Goal: Task Accomplishment & Management: Manage account settings

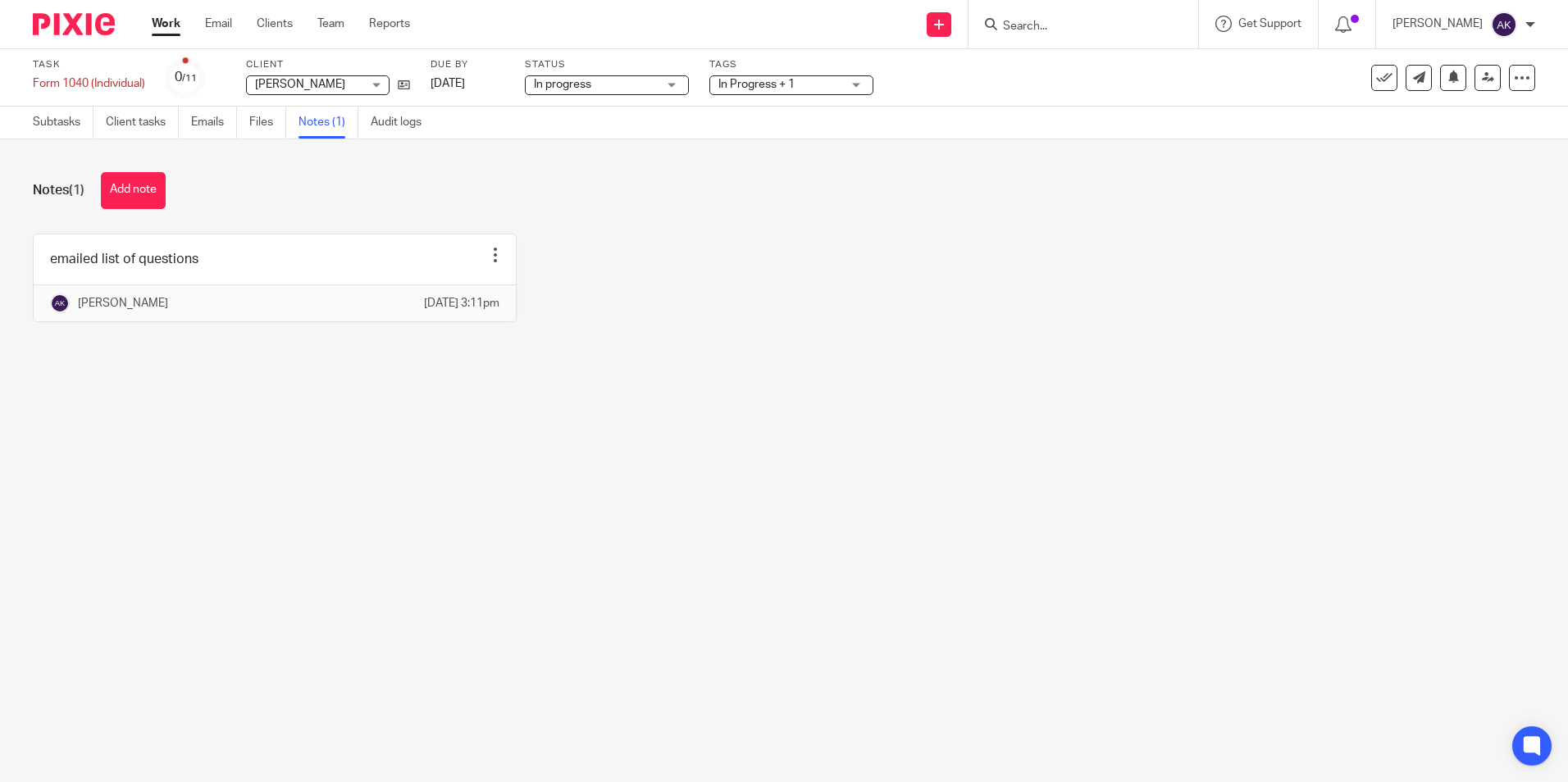
drag, startPoint x: 0, startPoint y: 0, endPoint x: 173, endPoint y: 28, distance: 175.3
click at [173, 28] on link "Work" at bounding box center [166, 23] width 29 height 16
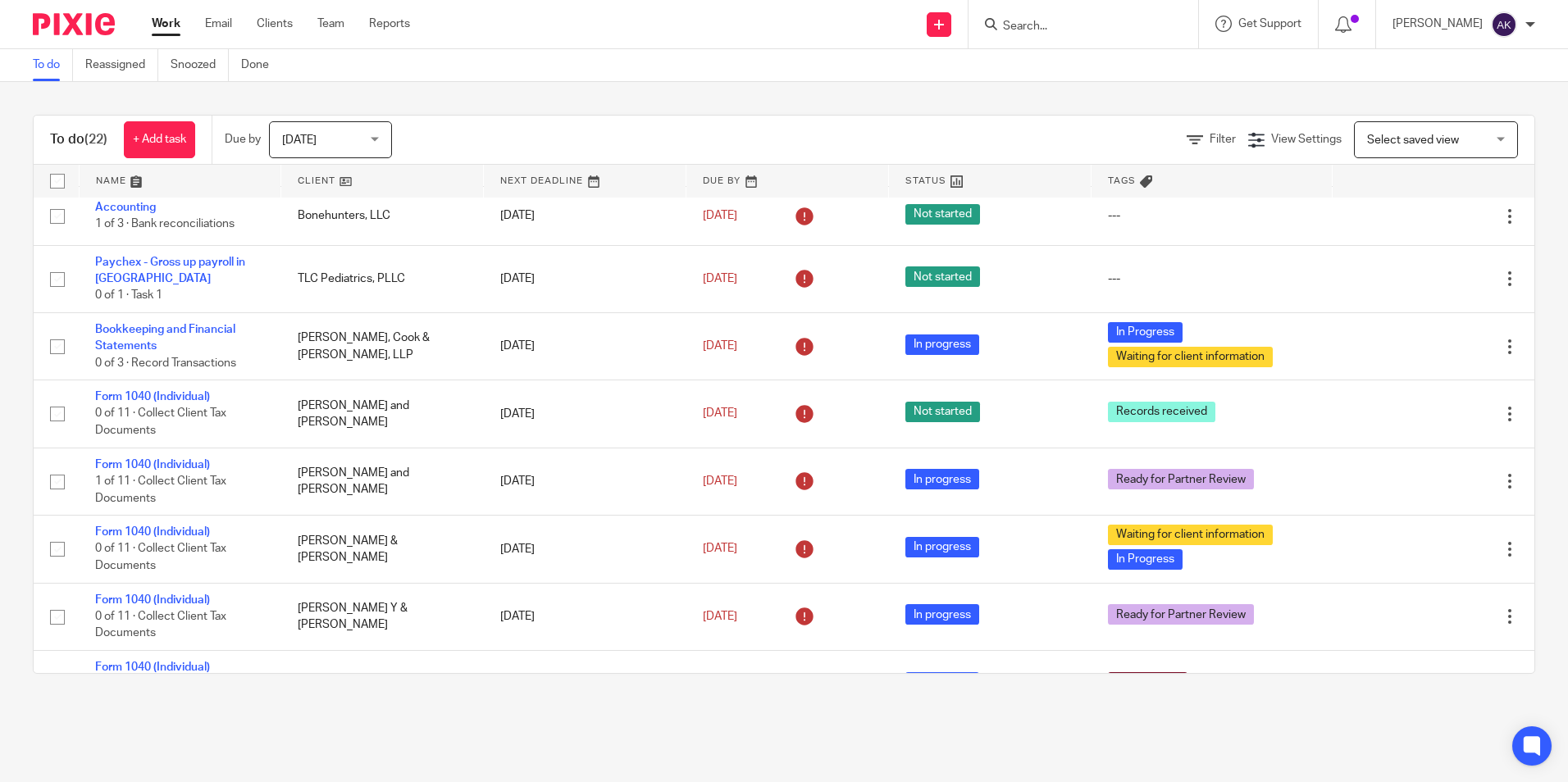
scroll to position [410, 0]
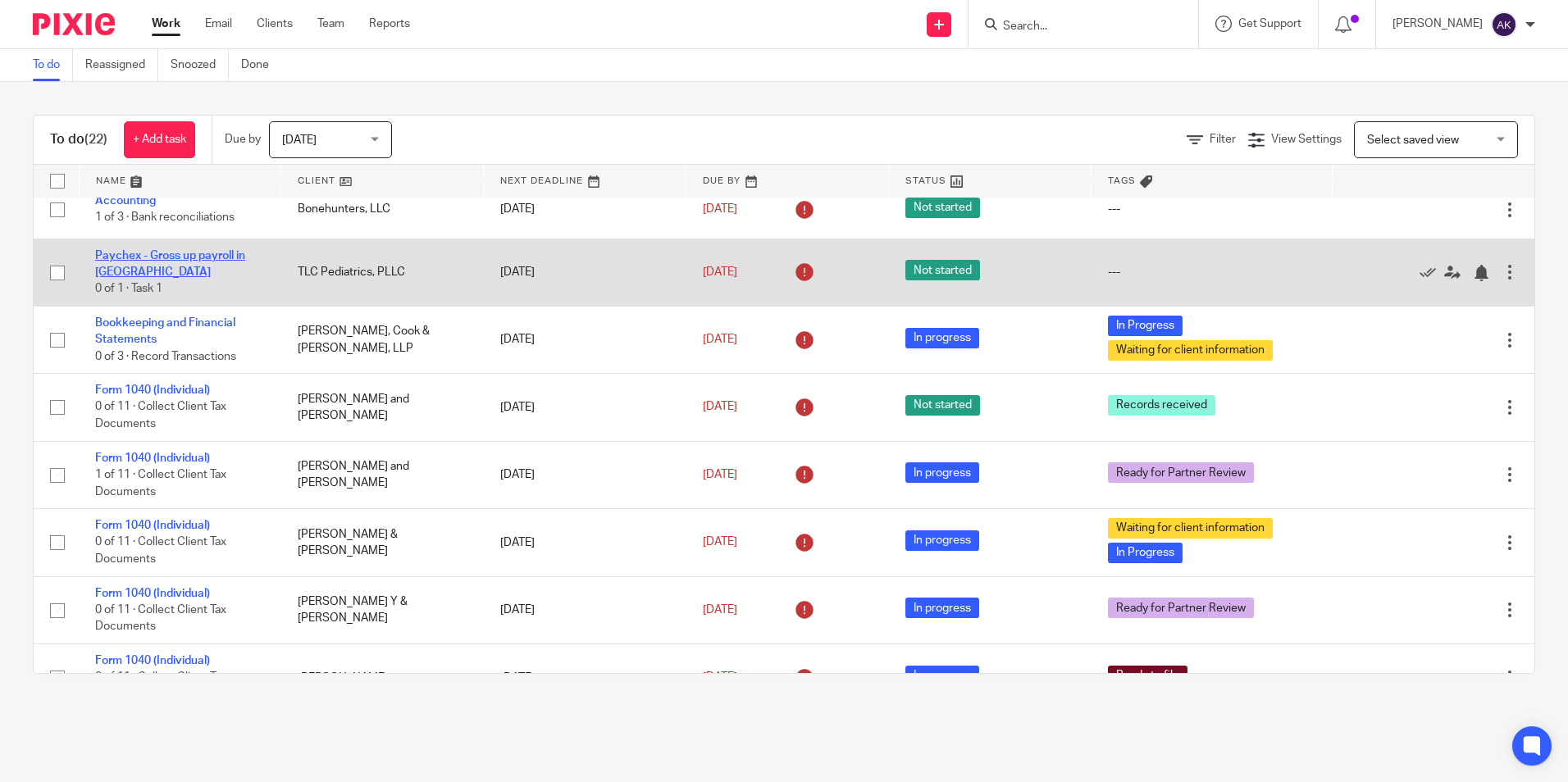
click at [242, 257] on link "Paychex - Gross up payroll in [GEOGRAPHIC_DATA]" at bounding box center [170, 264] width 150 height 28
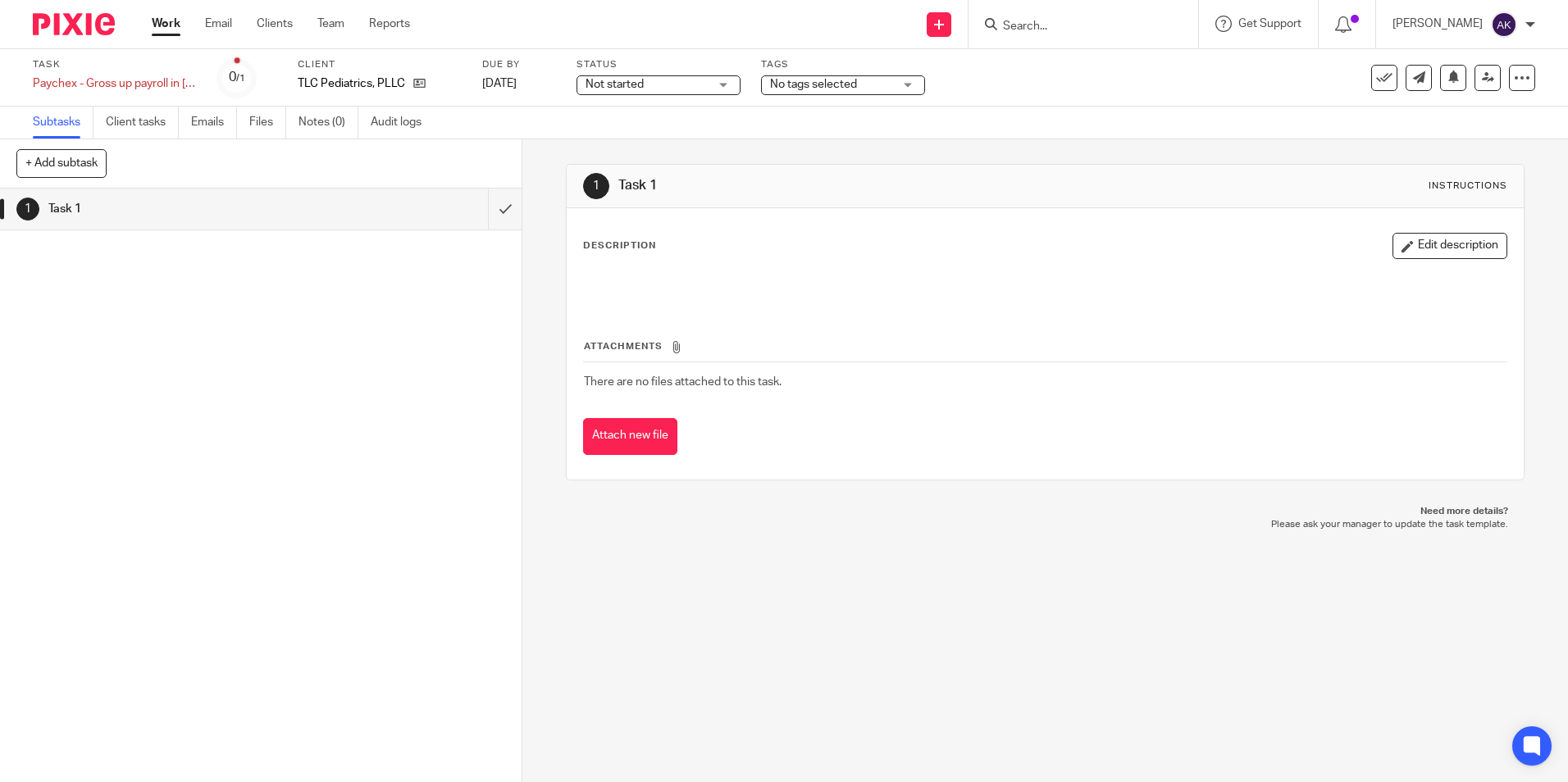
click at [1034, 22] on input "Search" at bounding box center [1075, 27] width 147 height 15
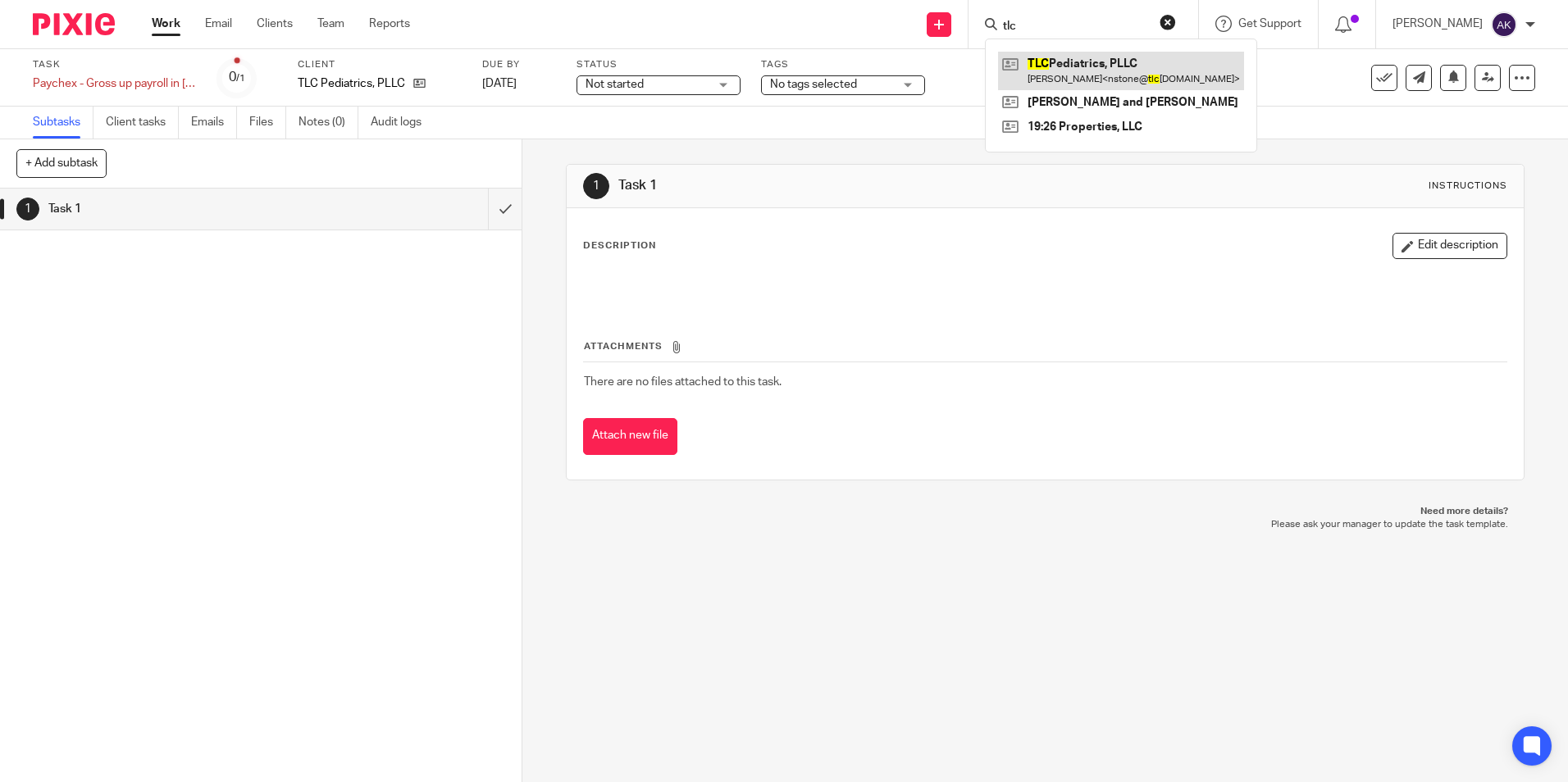
type input "tlc"
click at [1112, 68] on link at bounding box center [1121, 70] width 246 height 38
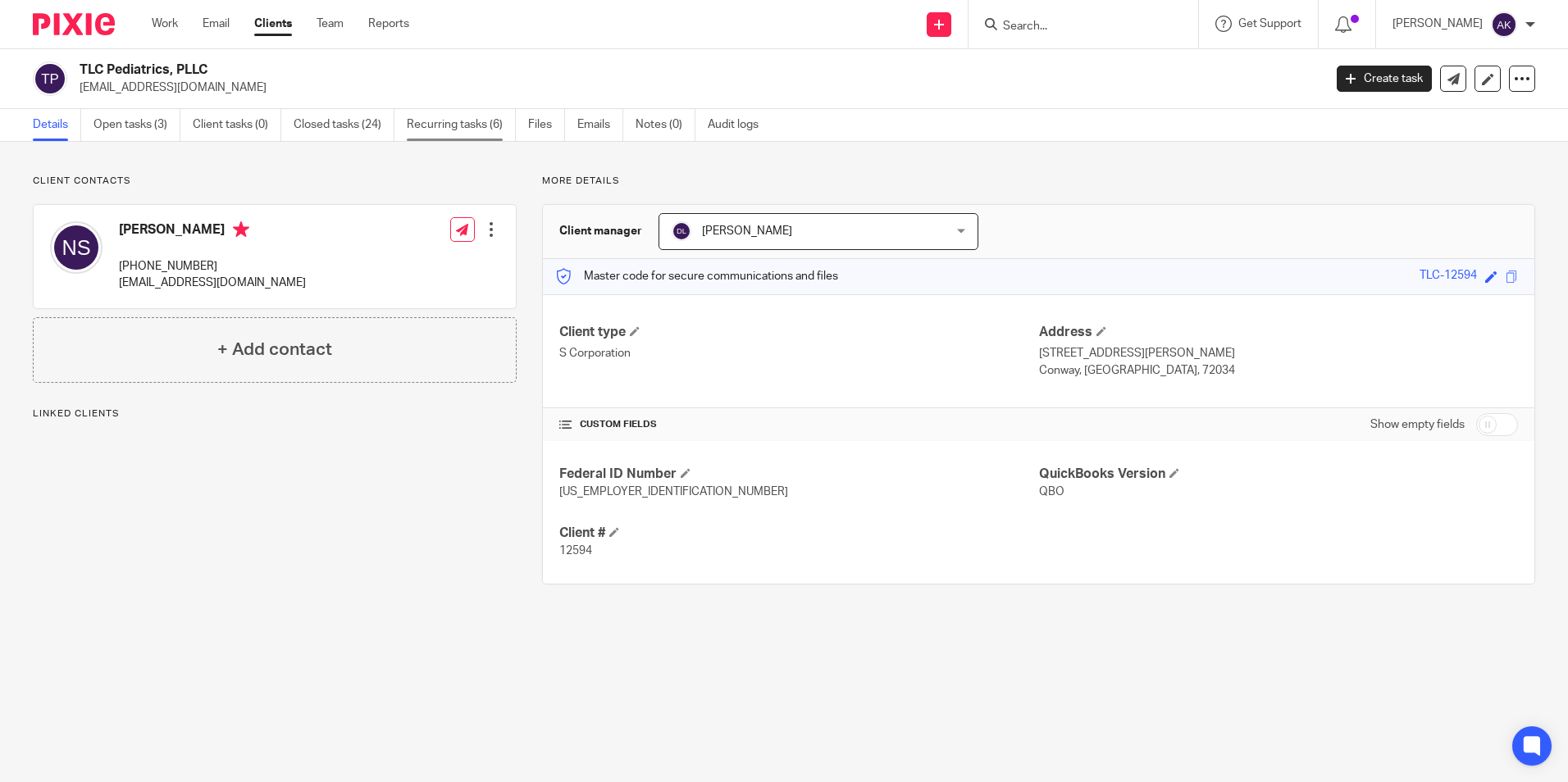
click at [481, 127] on link "Recurring tasks (6)" at bounding box center [461, 125] width 109 height 32
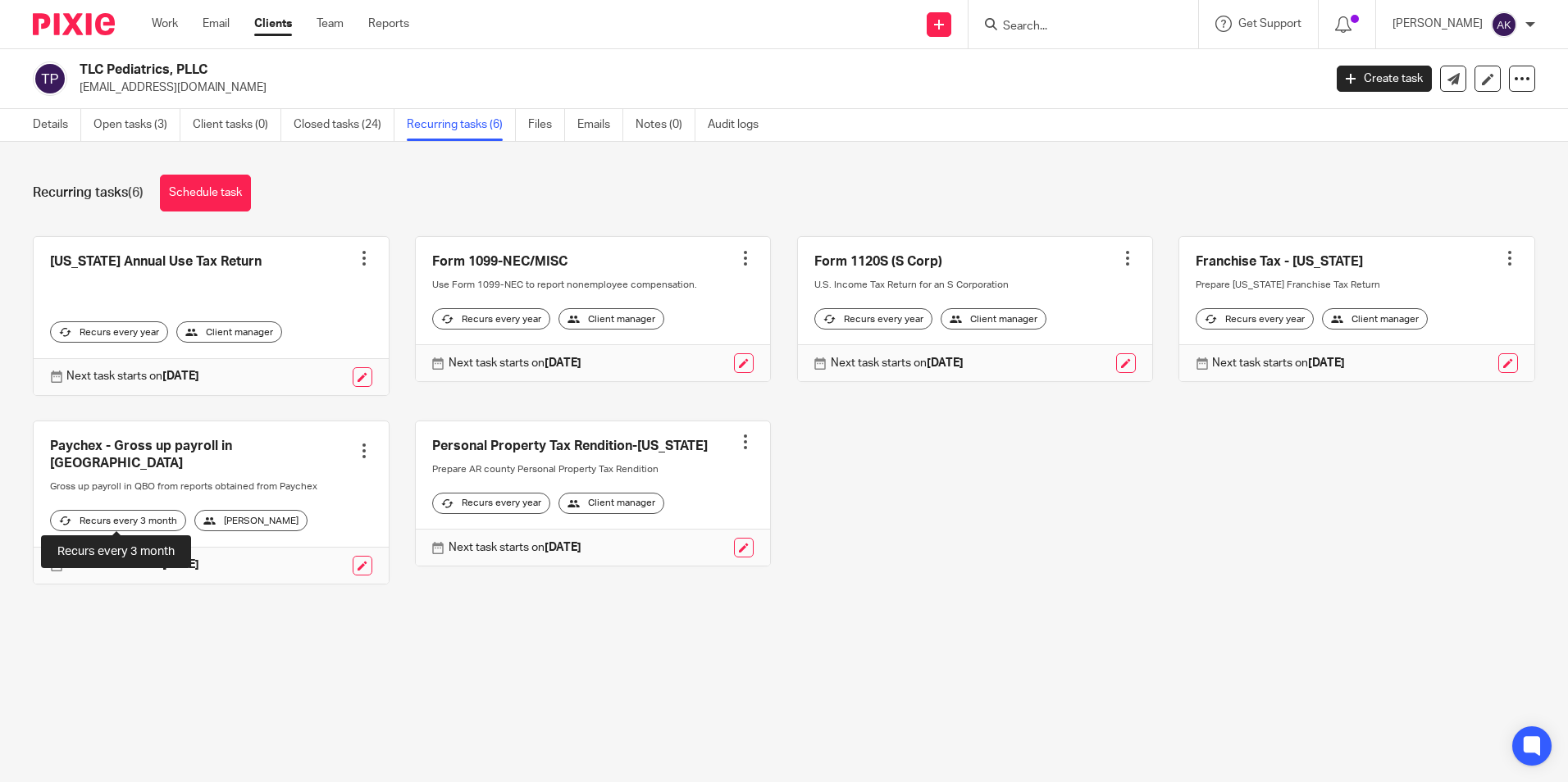
click at [96, 511] on div "Recurs every 3 month" at bounding box center [117, 520] width 136 height 22
click at [358, 445] on div at bounding box center [363, 450] width 16 height 16
click at [269, 612] on div "Recurring tasks (6) Schedule task [US_STATE] Annual Use Tax Return Create task …" at bounding box center [784, 391] width 1568 height 500
click at [353, 561] on link at bounding box center [362, 565] width 20 height 20
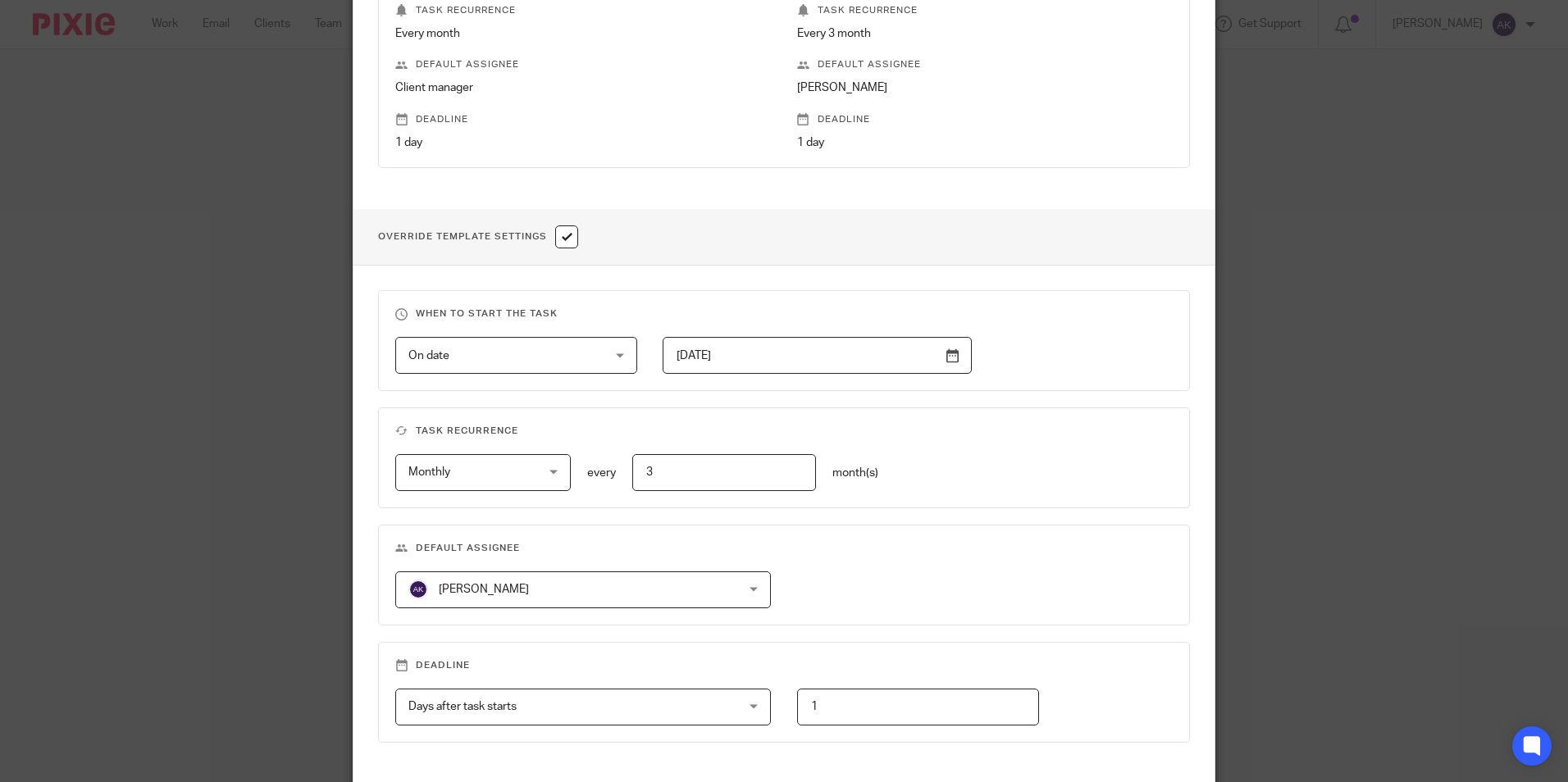
scroll to position [492, 0]
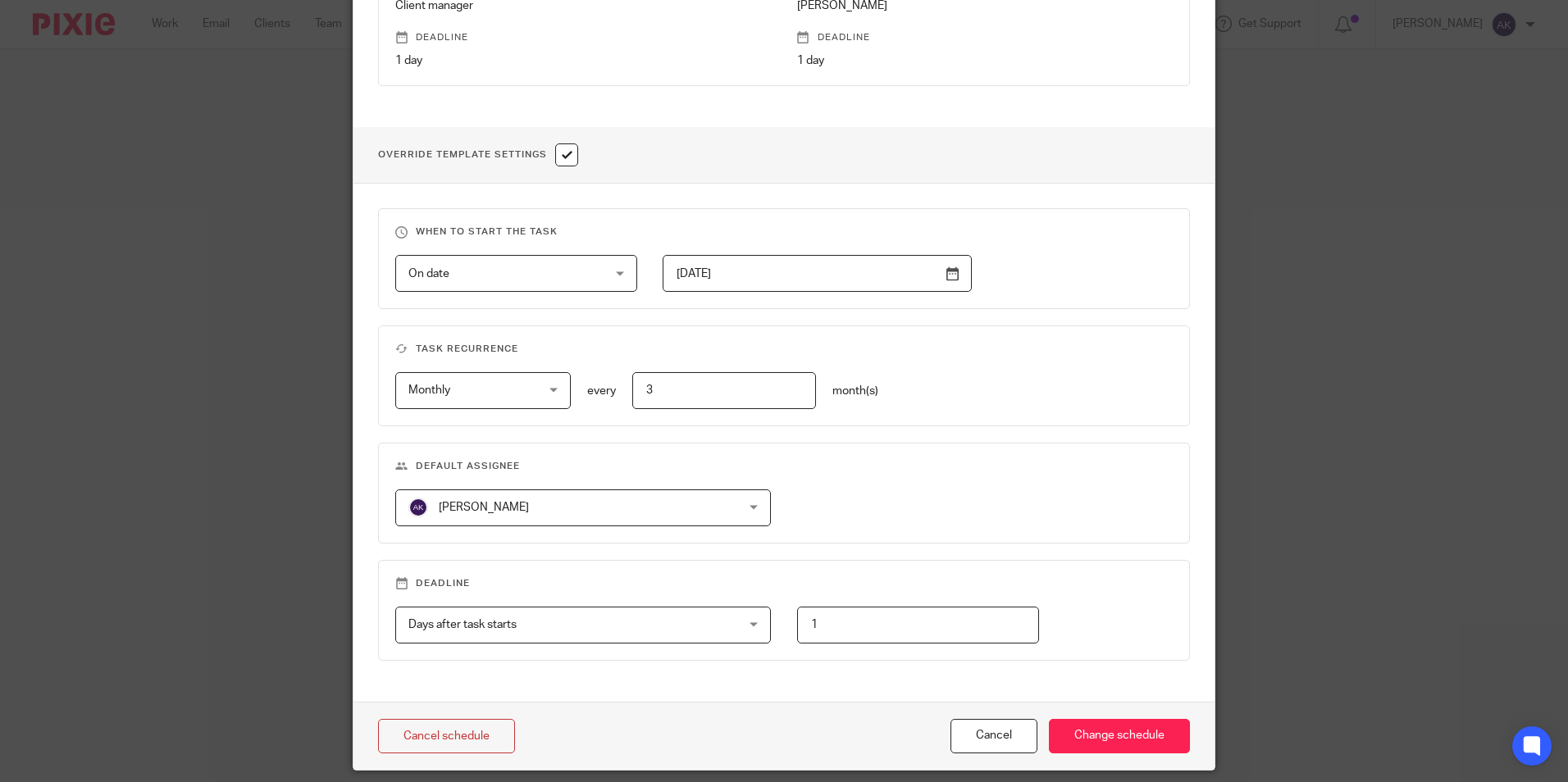
click at [549, 400] on div "Monthly Monthly" at bounding box center [482, 390] width 174 height 37
click at [550, 391] on div "Monthly Monthly" at bounding box center [482, 390] width 174 height 37
click at [500, 488] on li "Monthly" at bounding box center [476, 492] width 173 height 34
click at [934, 401] on div "Monthly Monthly No repeat Weekly Monthly Yearly monthly every 3 month(s)" at bounding box center [771, 390] width 803 height 37
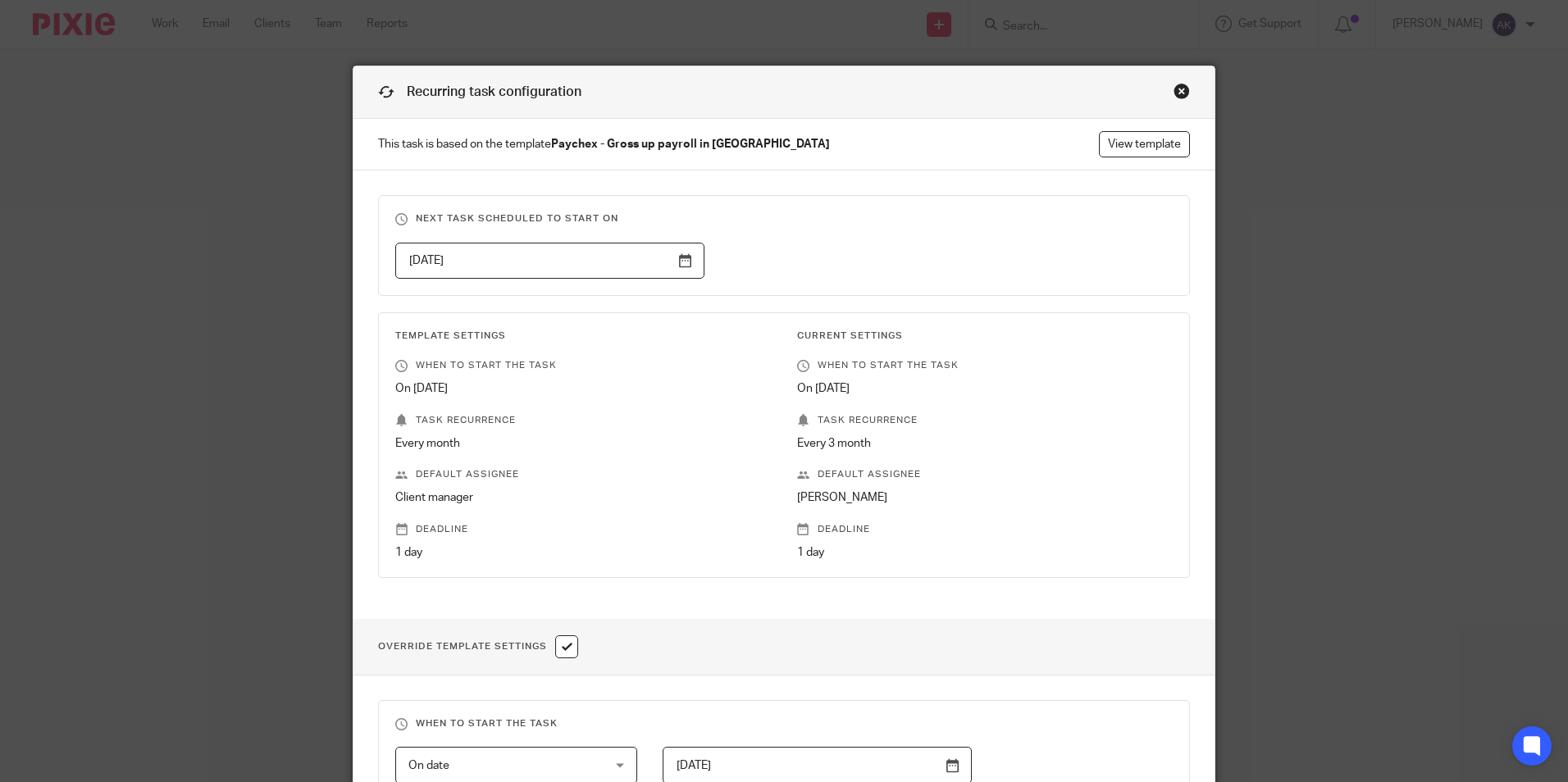
scroll to position [546, 0]
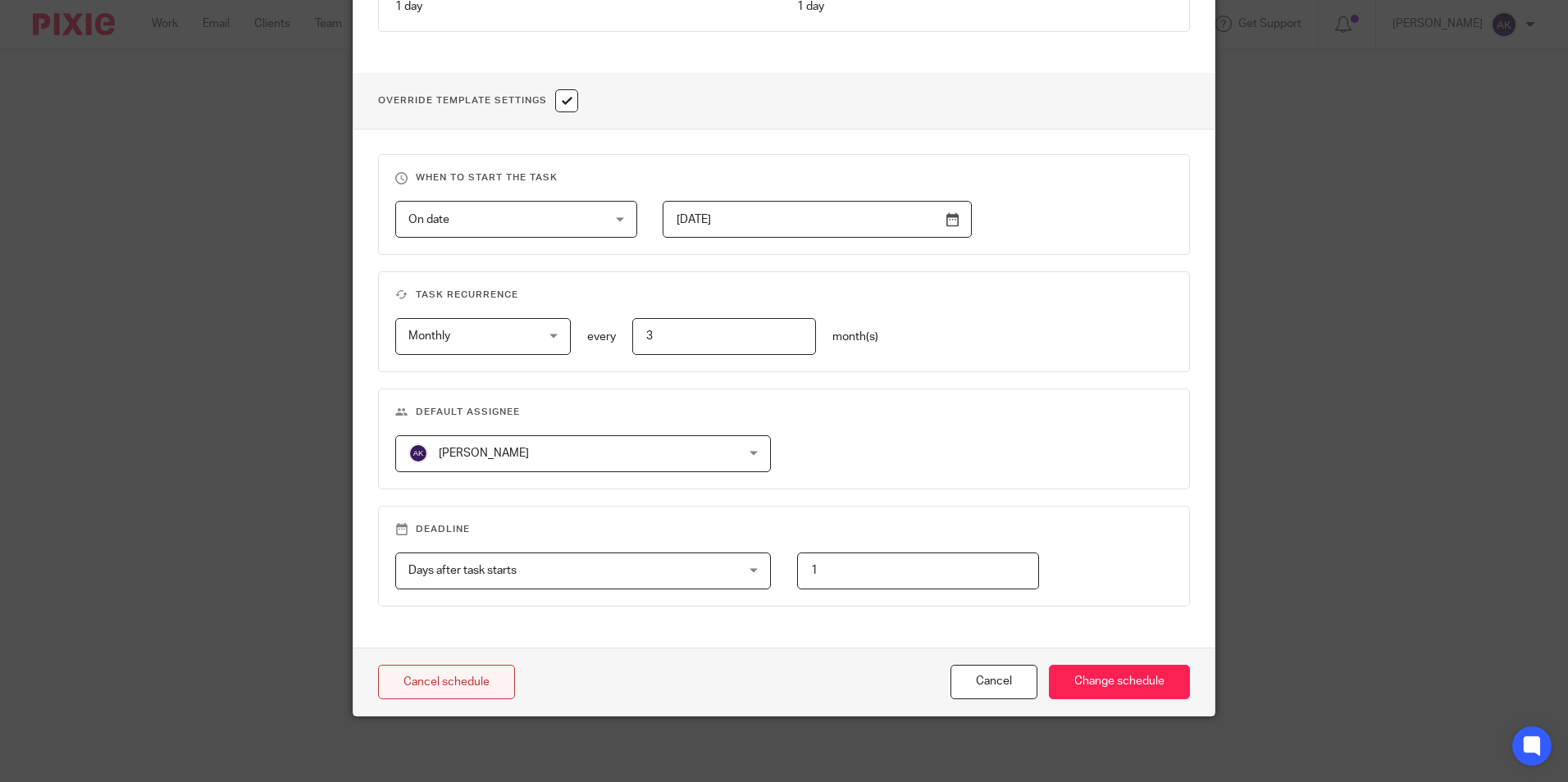
drag, startPoint x: 442, startPoint y: 687, endPoint x: 465, endPoint y: 684, distance: 23.2
click at [442, 687] on link "Cancel schedule" at bounding box center [446, 683] width 137 height 36
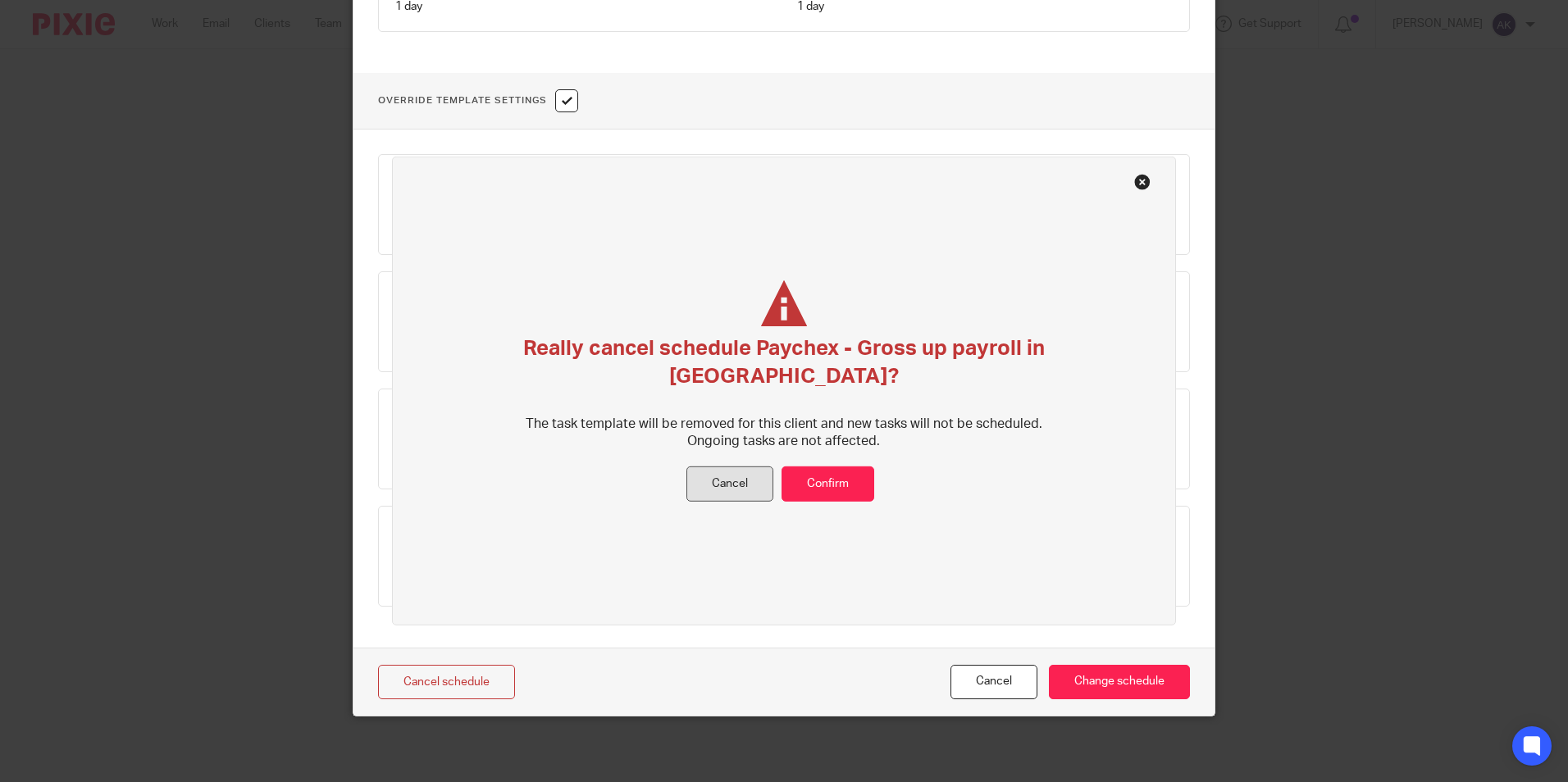
click at [751, 492] on button "Cancel" at bounding box center [730, 485] width 87 height 36
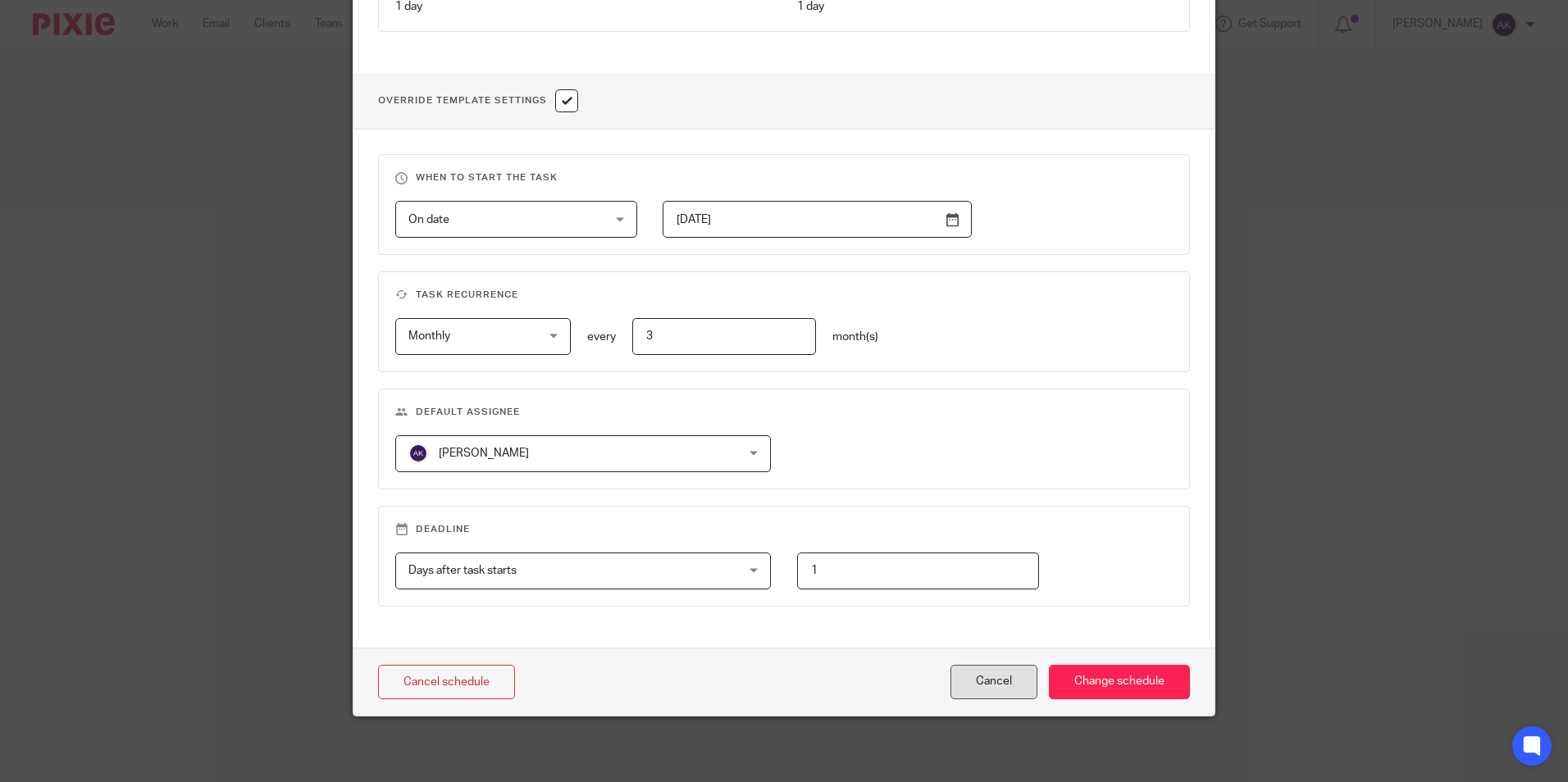
click at [998, 690] on button "Cancel" at bounding box center [993, 683] width 87 height 36
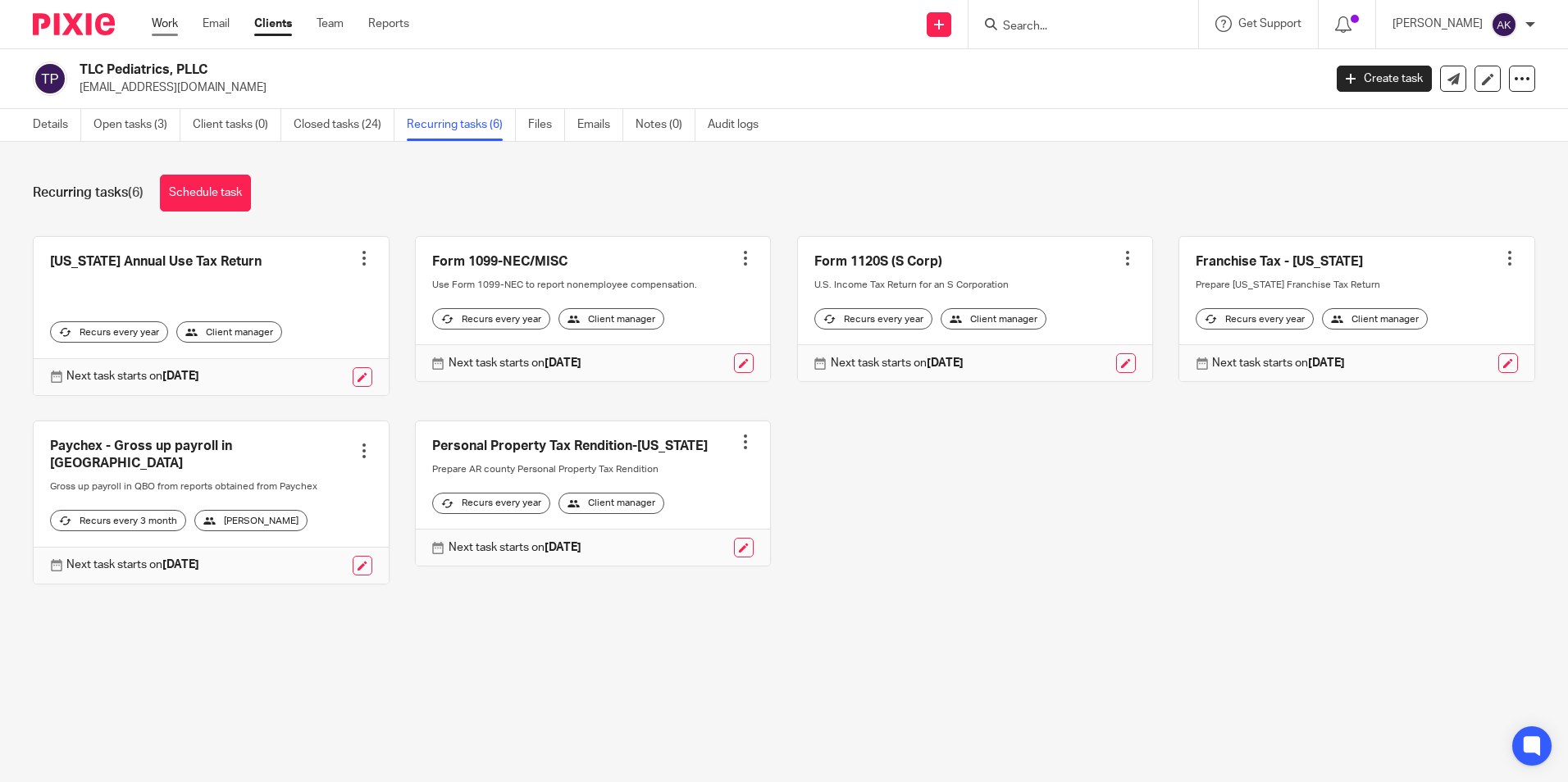
click at [170, 23] on link "Work" at bounding box center [165, 23] width 26 height 16
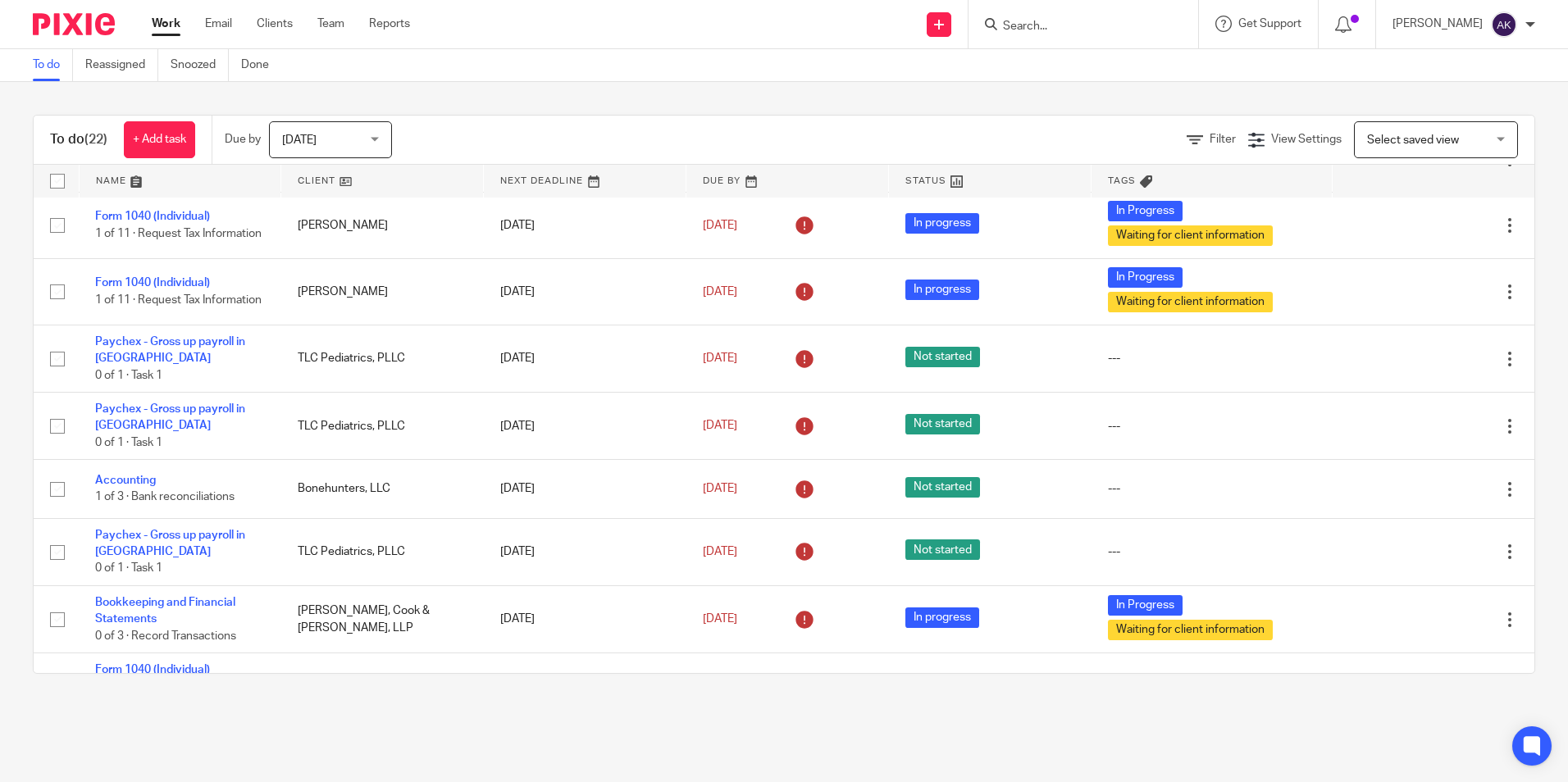
scroll to position [82, 0]
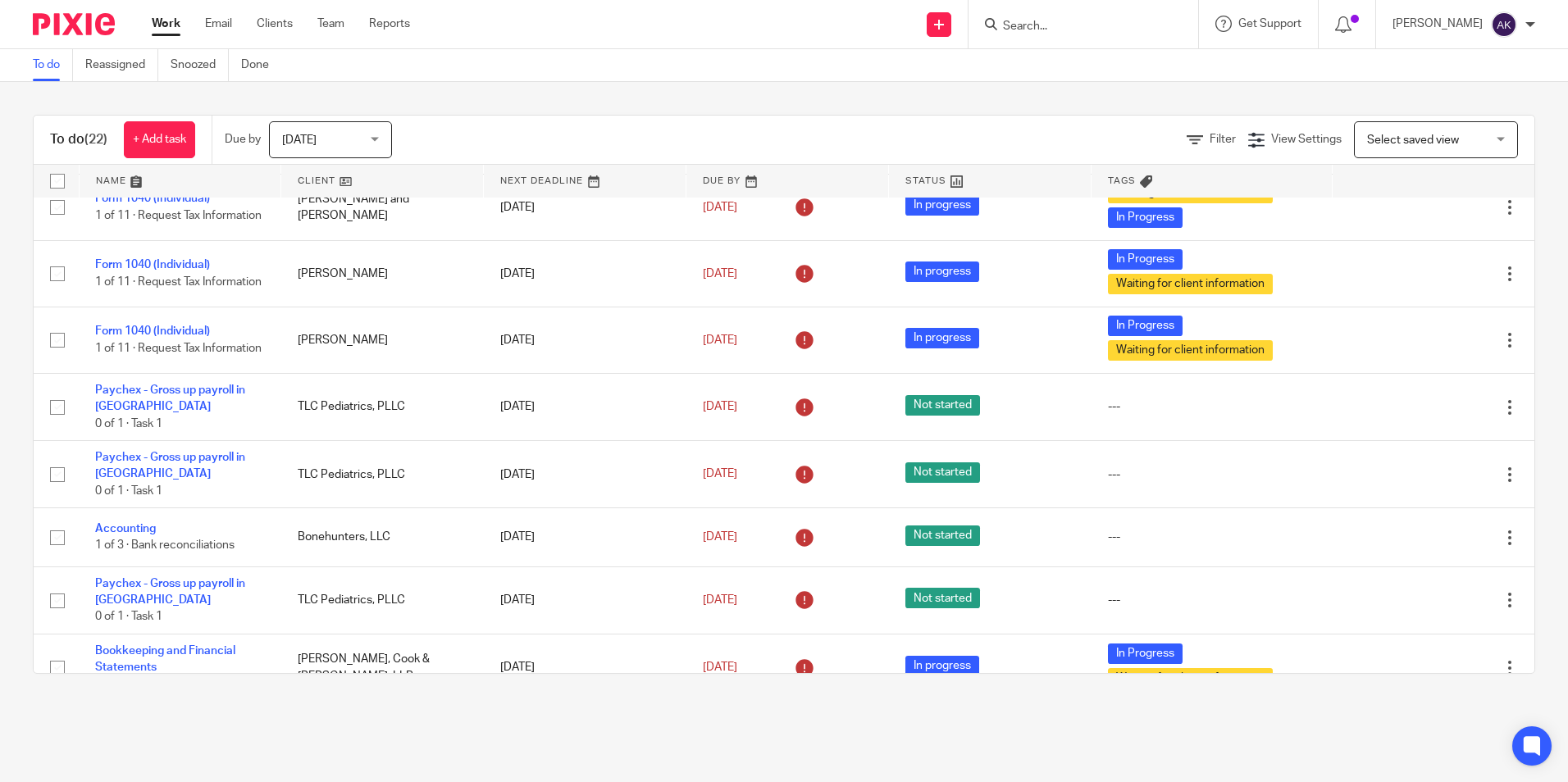
click at [1052, 23] on input "Search" at bounding box center [1075, 27] width 147 height 15
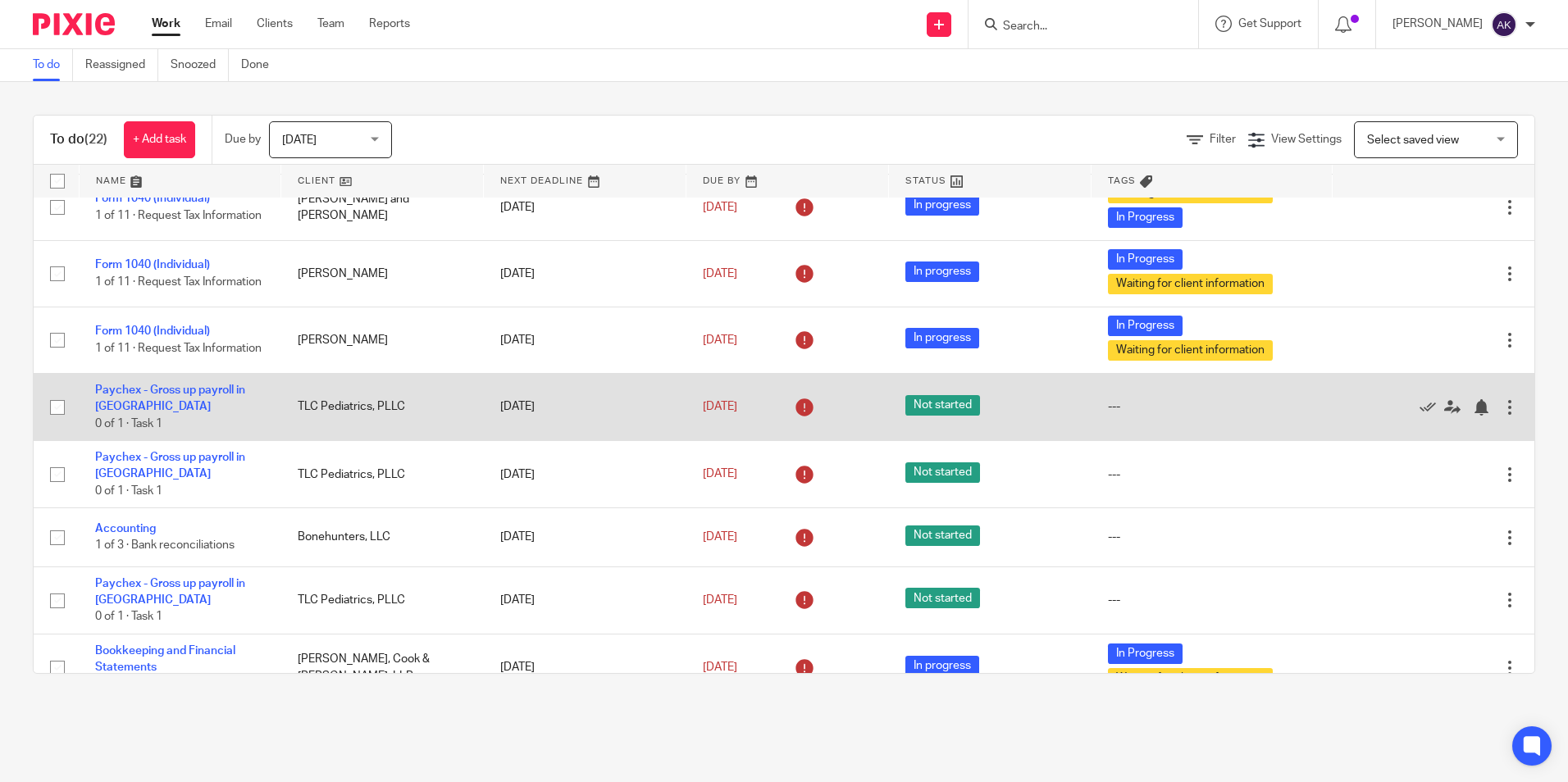
click at [204, 386] on td "Paychex - Gross up payroll in QBO 0 of 1 · Task 1" at bounding box center [180, 407] width 203 height 68
click at [227, 392] on link "Paychex - Gross up payroll in [GEOGRAPHIC_DATA]" at bounding box center [170, 399] width 150 height 28
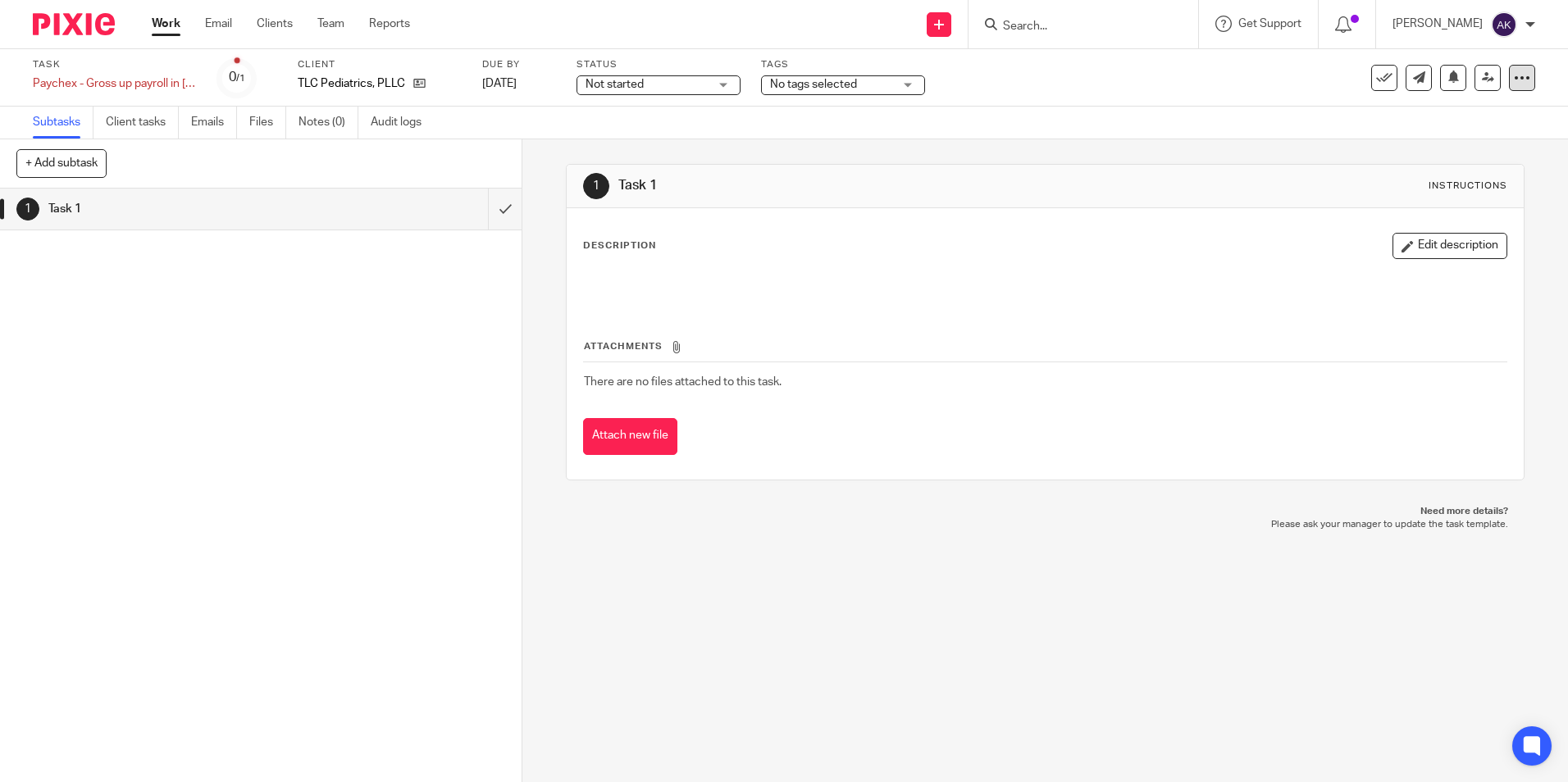
click at [1514, 82] on icon at bounding box center [1521, 77] width 16 height 16
click at [1469, 192] on span "Change schedule" at bounding box center [1450, 191] width 90 height 11
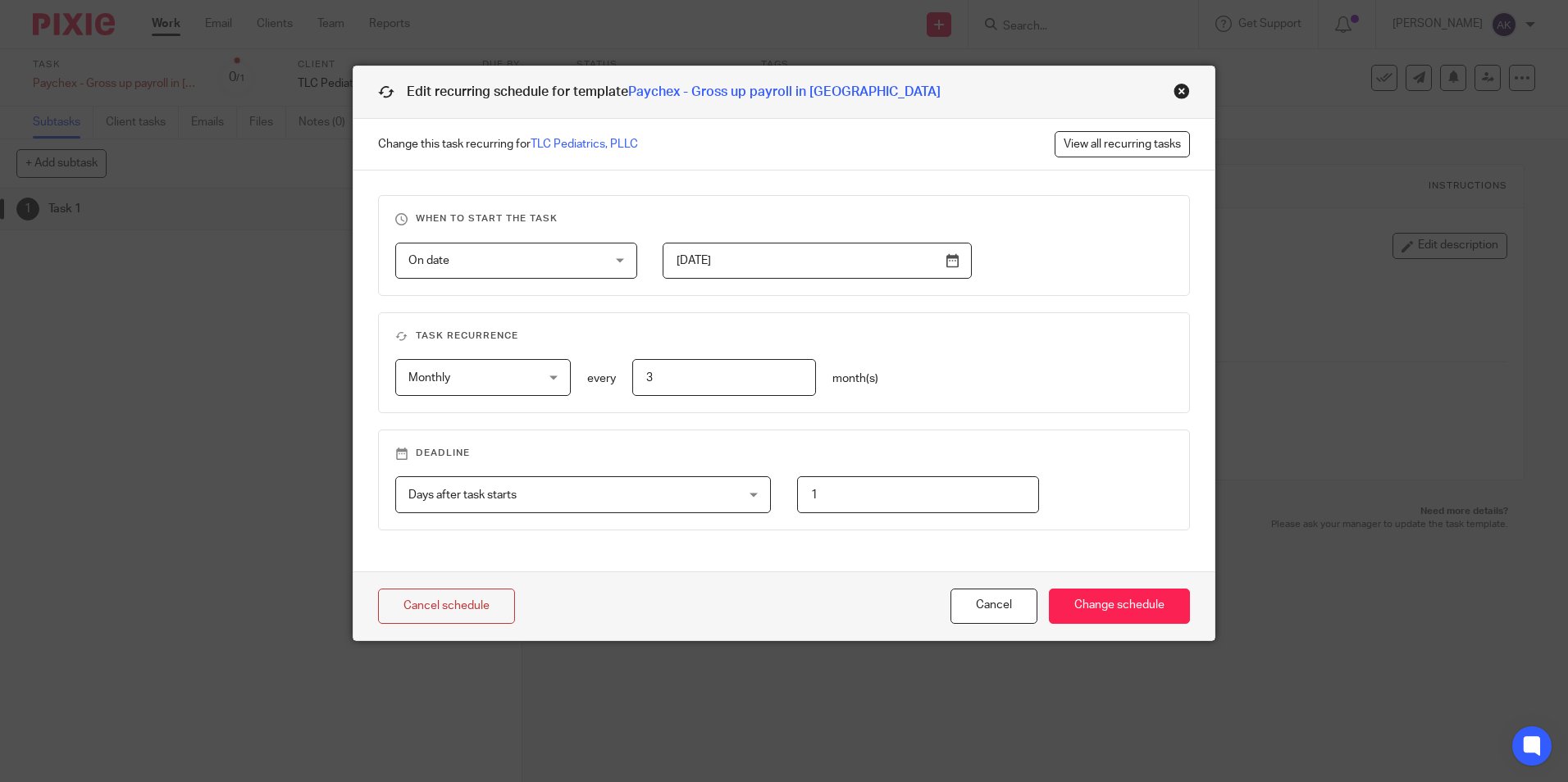
click at [686, 387] on input "3" at bounding box center [724, 377] width 185 height 37
click at [1178, 98] on div "Close this dialog window" at bounding box center [1181, 90] width 16 height 16
